Goal: Use online tool/utility

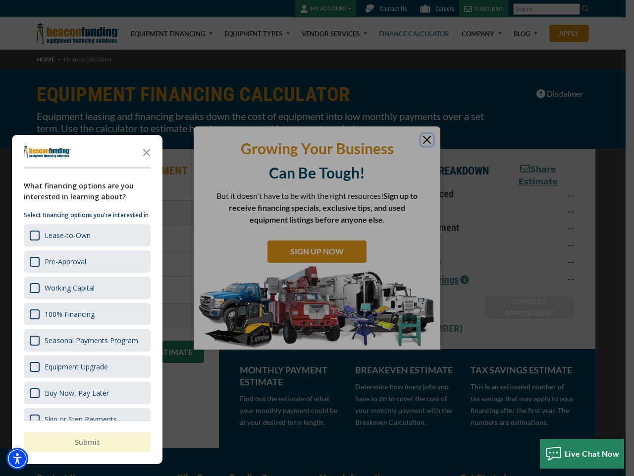
click at [317, 238] on div "button" at bounding box center [317, 238] width 634 height 476
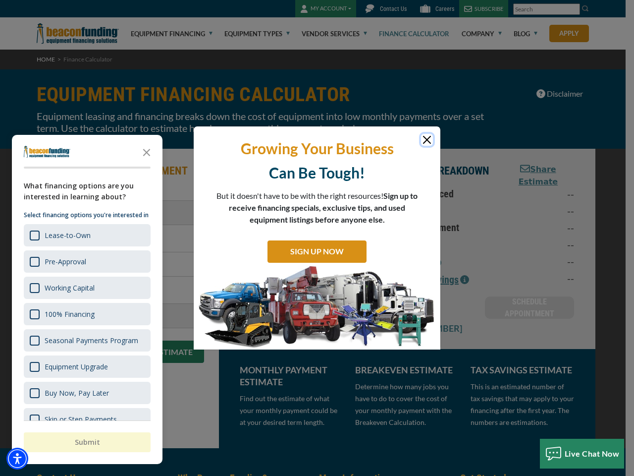
click at [17, 458] on img "Accessibility Menu" at bounding box center [17, 458] width 22 height 22
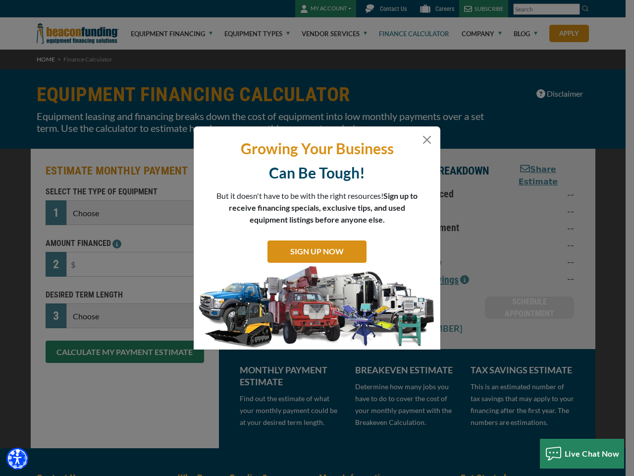
click at [317, 238] on body "Skip to main content Enable accessibility for low vision Open the accessibility…" at bounding box center [317, 238] width 634 height 476
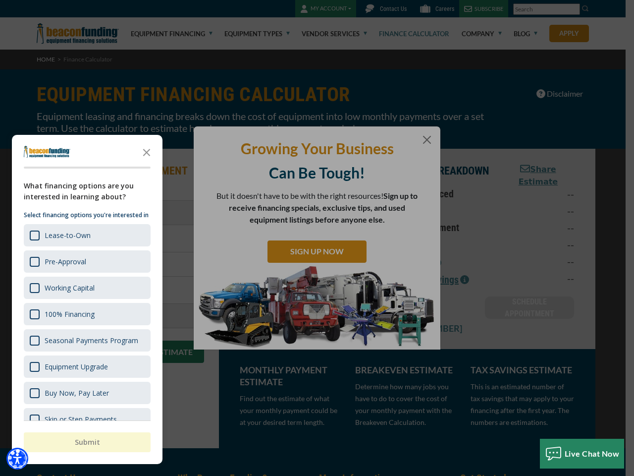
click at [147, 152] on body "Skip to main content Enable accessibility for low vision Open the accessibility…" at bounding box center [317, 238] width 634 height 476
click at [86, 235] on body "Skip to main content Enable accessibility for low vision Open the accessibility…" at bounding box center [317, 238] width 634 height 476
click at [86, 261] on body "Skip to main content Enable accessibility for low vision Open the accessibility…" at bounding box center [317, 238] width 634 height 476
